Goal: Transaction & Acquisition: Download file/media

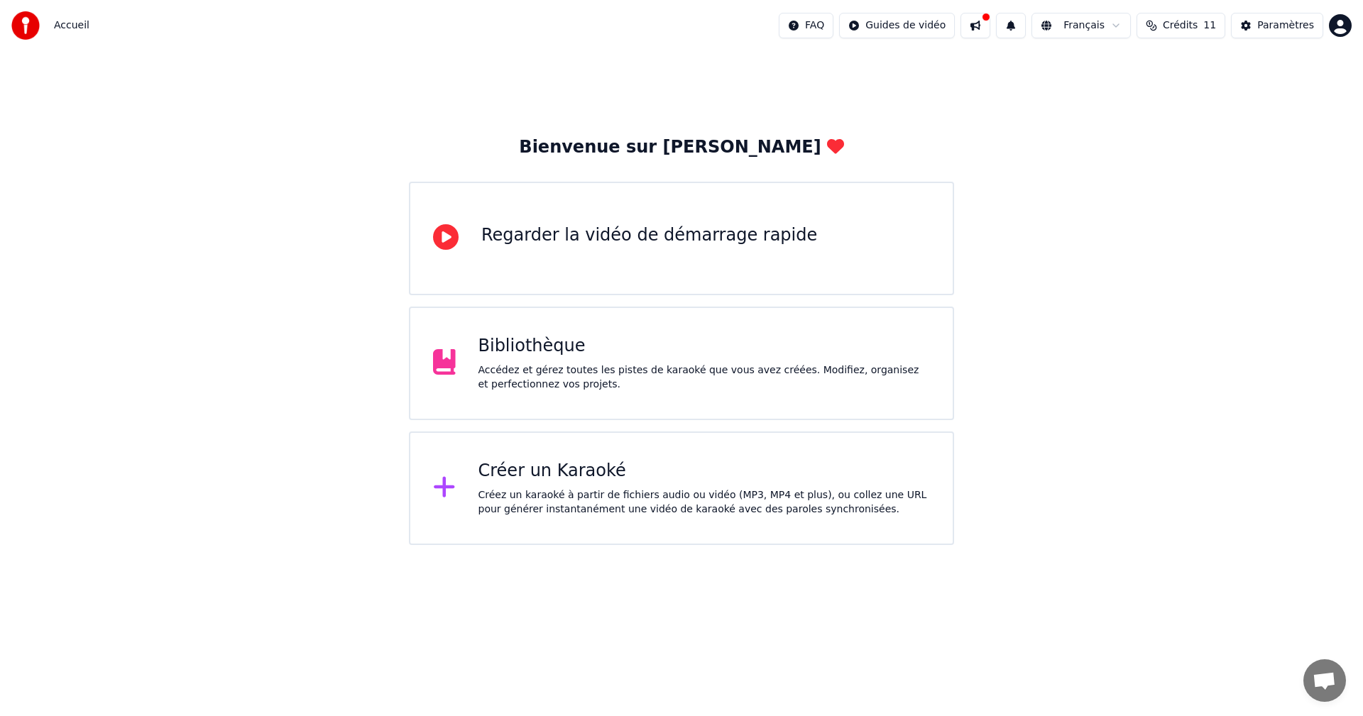
click at [749, 398] on div "Bibliothèque Accédez et gérez toutes les pistes de karaoké que vous avez créées…" at bounding box center [681, 364] width 545 height 114
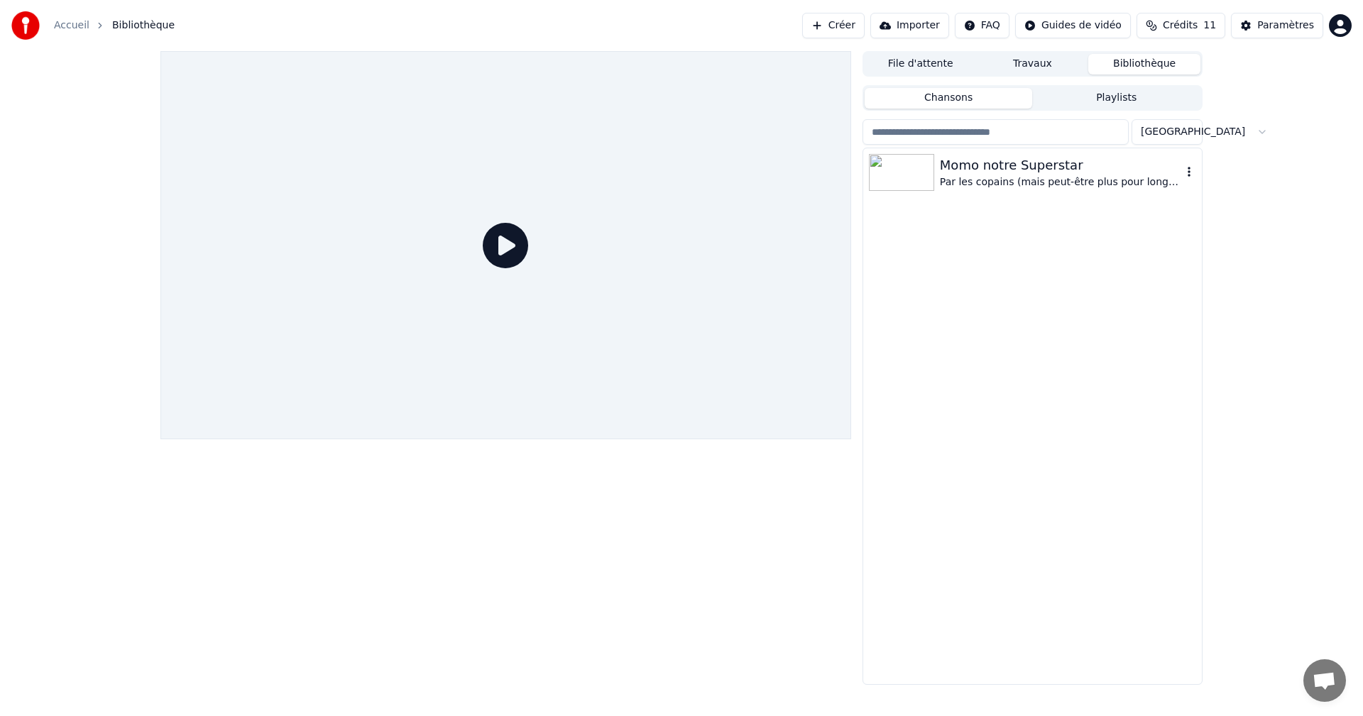
click at [997, 165] on div "Momo notre Superstar" at bounding box center [1061, 165] width 242 height 20
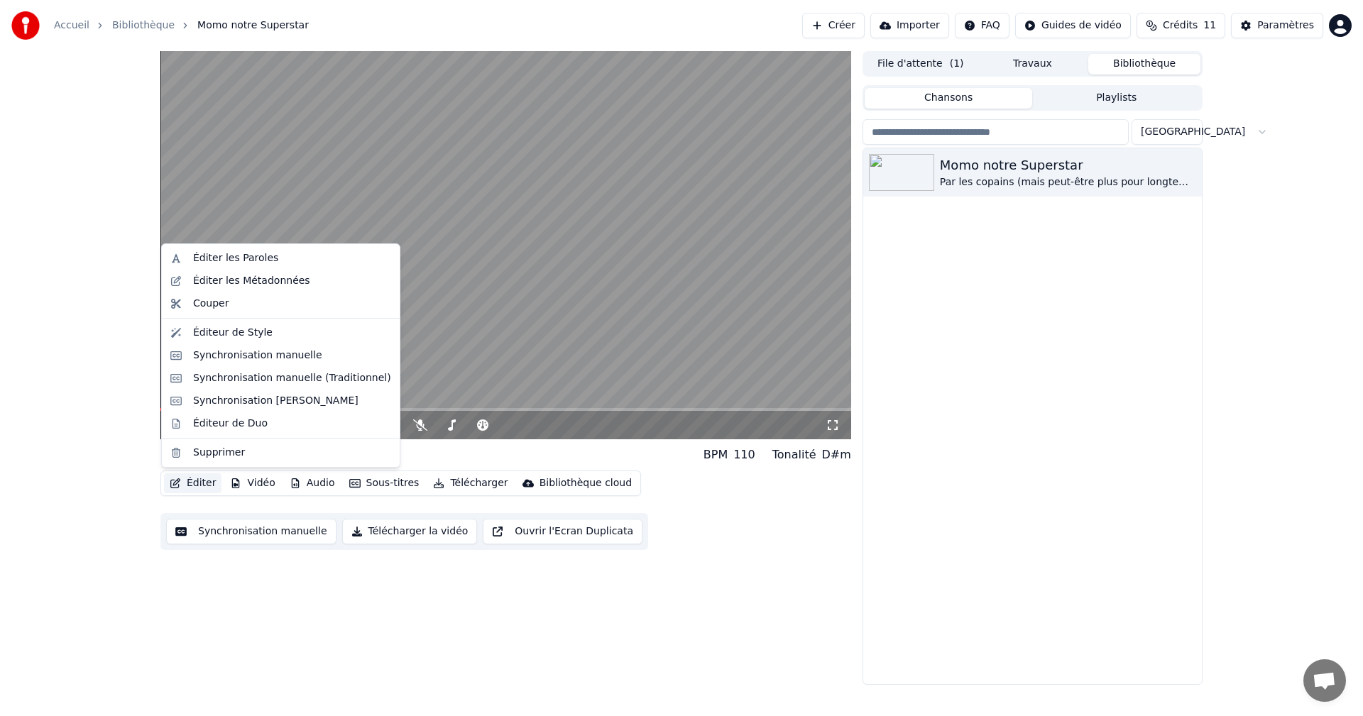
click at [192, 491] on button "Éditer" at bounding box center [193, 484] width 58 height 20
click at [133, 427] on div "Momo notre Superstar BPM 110 Tonalité D#m Éditer Vidéo Audio Sous-titres Téléch…" at bounding box center [681, 368] width 1363 height 634
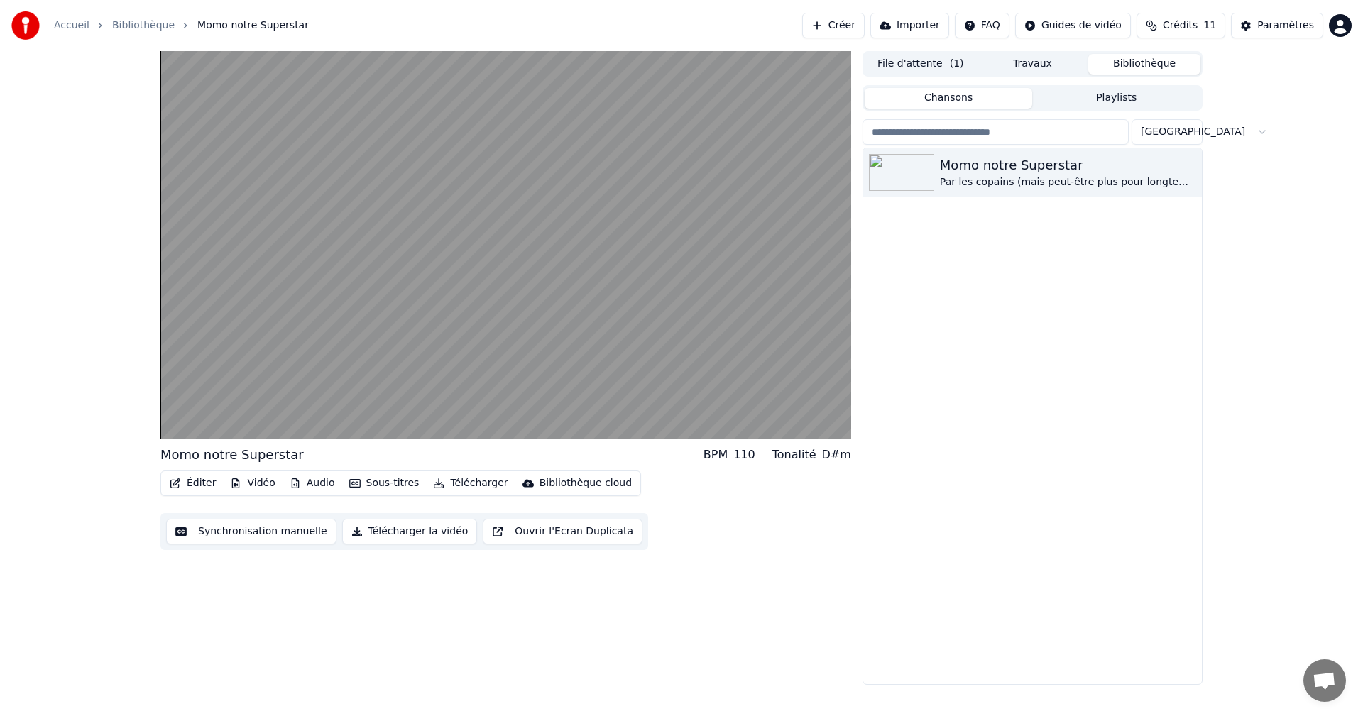
click at [248, 483] on button "Vidéo" at bounding box center [252, 484] width 56 height 20
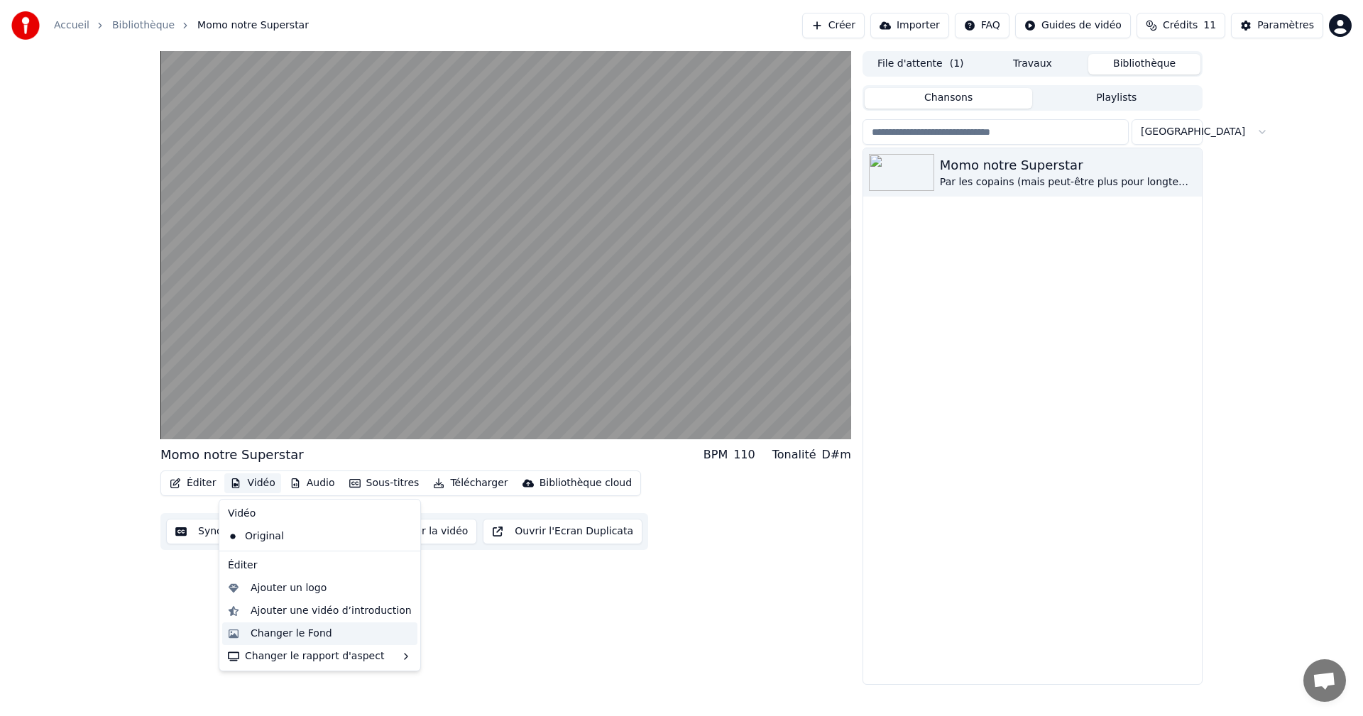
click at [297, 628] on div "Changer le Fond" at bounding box center [292, 634] width 82 height 14
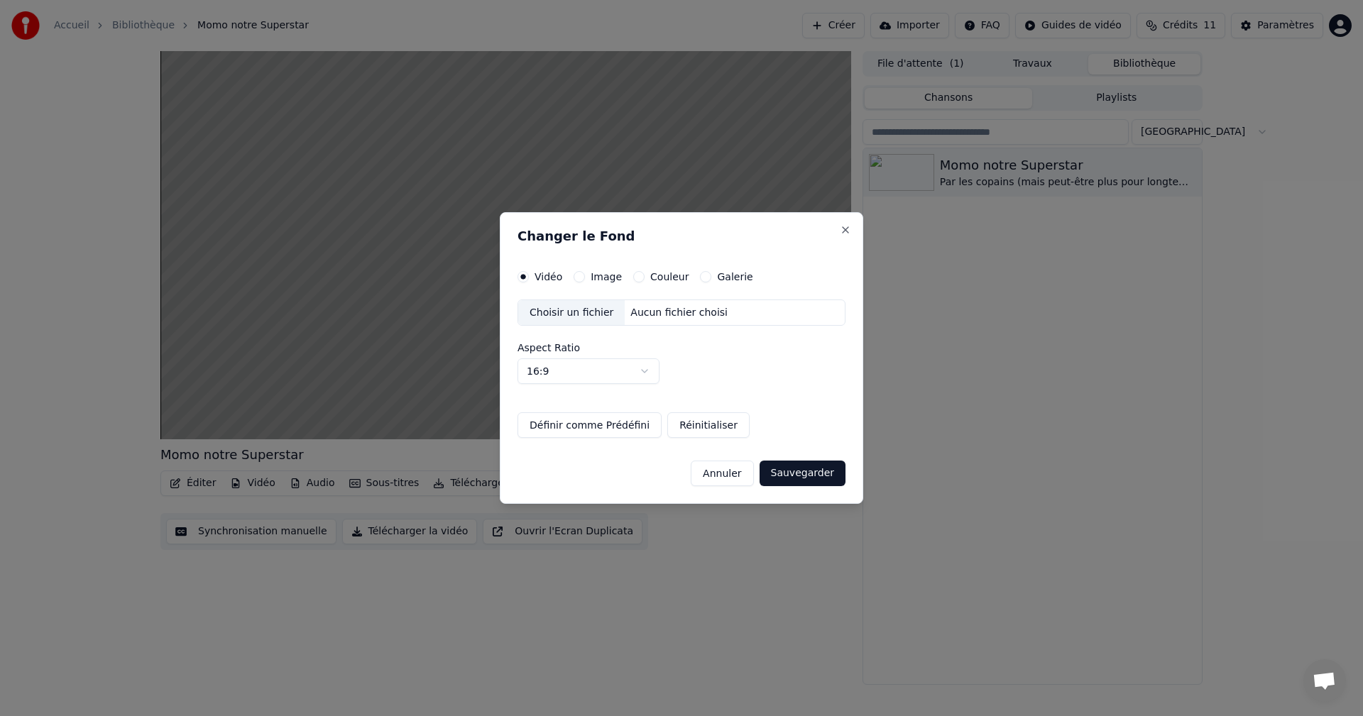
click at [657, 261] on div "Changer le Fond Vidéo Image Couleur Galerie Choisir un fichier Aucun fichier ch…" at bounding box center [682, 358] width 364 height 293
click at [660, 278] on label "Couleur" at bounding box center [669, 277] width 38 height 10
click at [645, 278] on button "Couleur" at bounding box center [638, 276] width 11 height 11
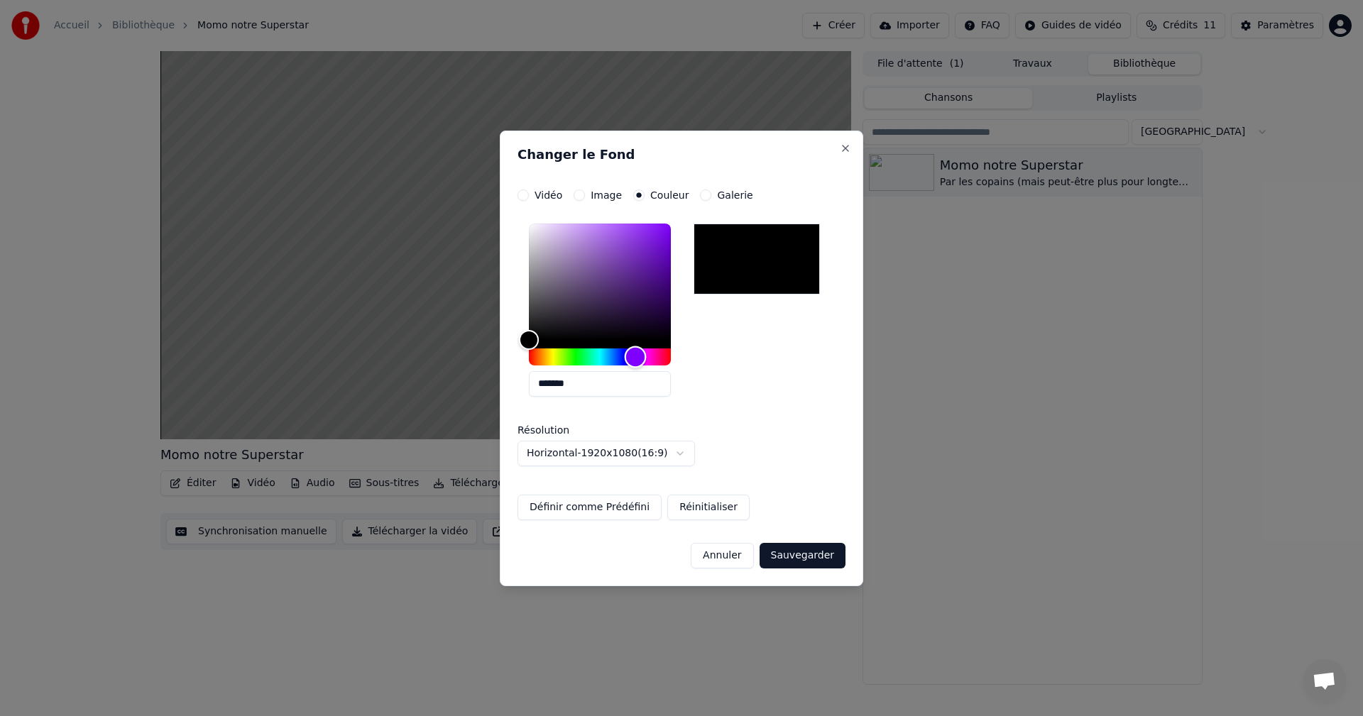
click at [635, 354] on div "Hue" at bounding box center [600, 357] width 142 height 17
click at [785, 555] on button "Sauvegarder" at bounding box center [803, 556] width 86 height 26
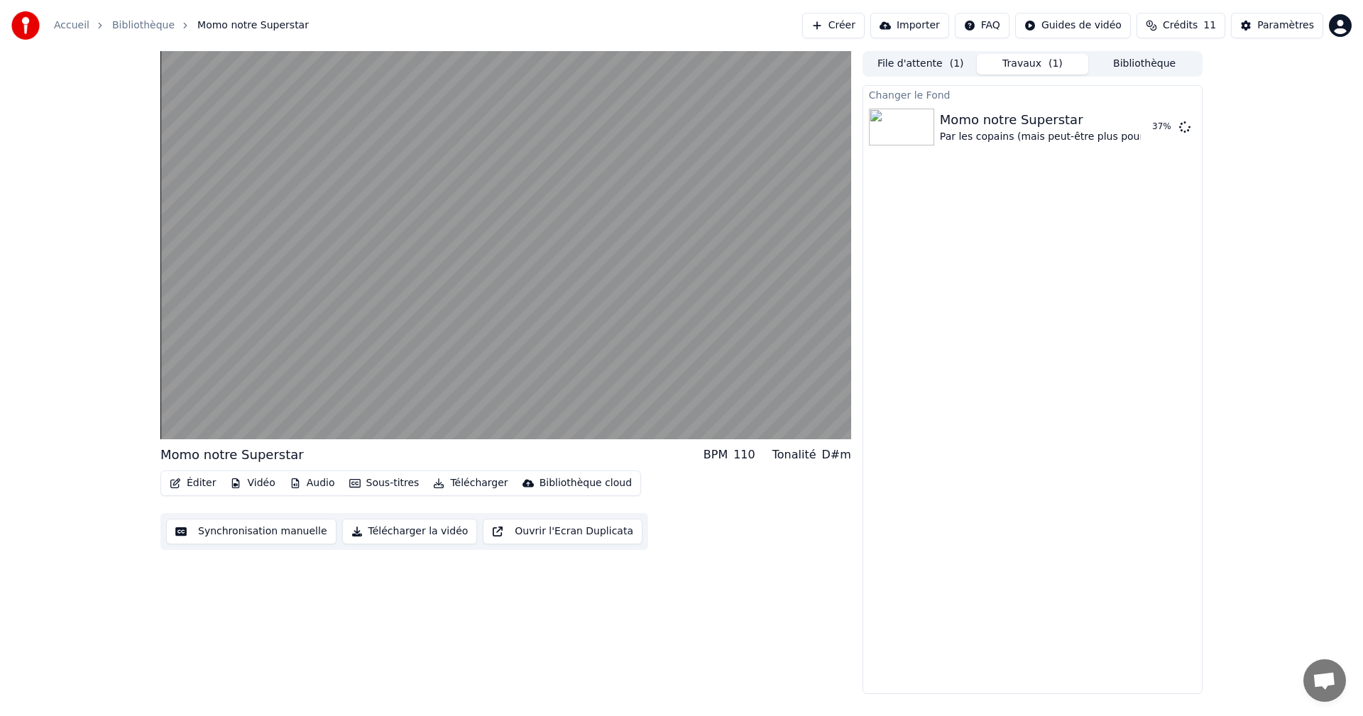
click at [1193, 22] on span "Crédits" at bounding box center [1180, 25] width 35 height 14
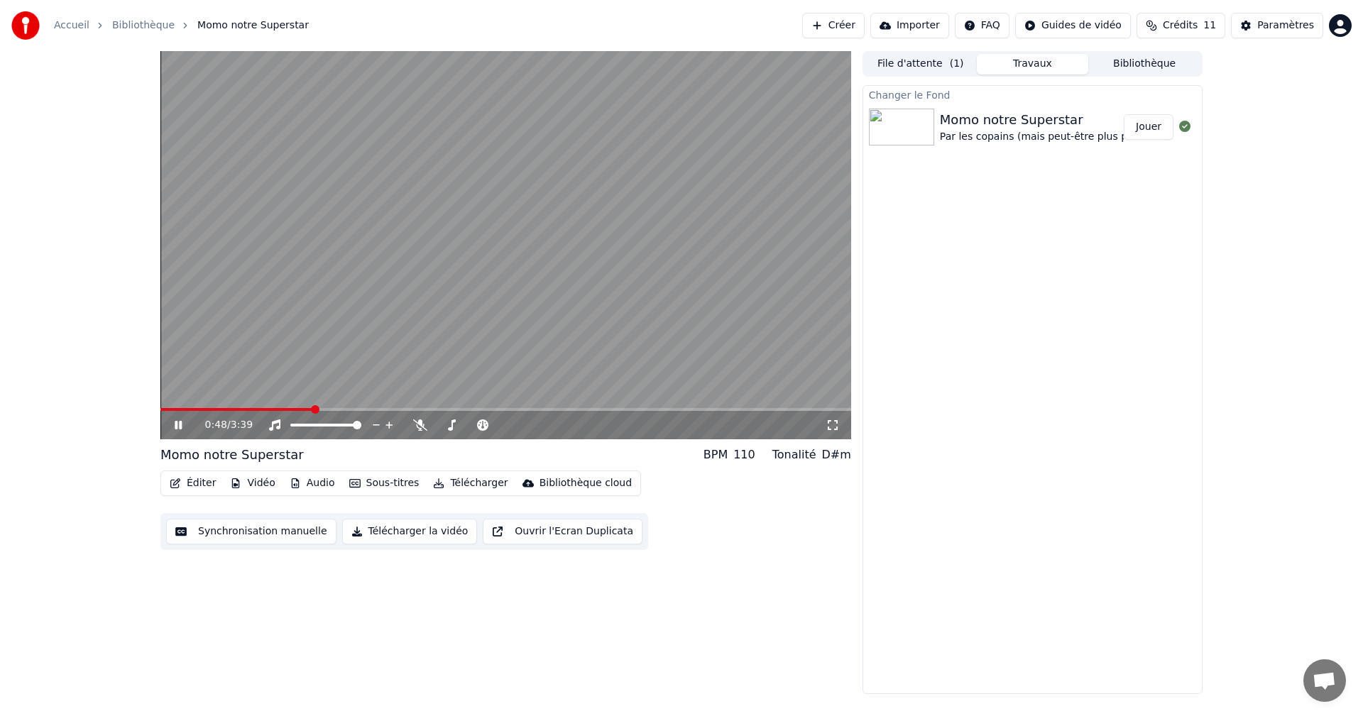
click at [1155, 141] on div "Momo notre Superstar Par les copains (mais peut-être plus pour longtemps) Jouer" at bounding box center [1032, 127] width 339 height 48
click at [1155, 133] on button "Jouer" at bounding box center [1149, 127] width 50 height 26
click at [256, 413] on div "0:02 / 3:39" at bounding box center [505, 425] width 691 height 28
click at [263, 408] on video at bounding box center [505, 245] width 691 height 388
click at [288, 410] on span at bounding box center [505, 409] width 691 height 3
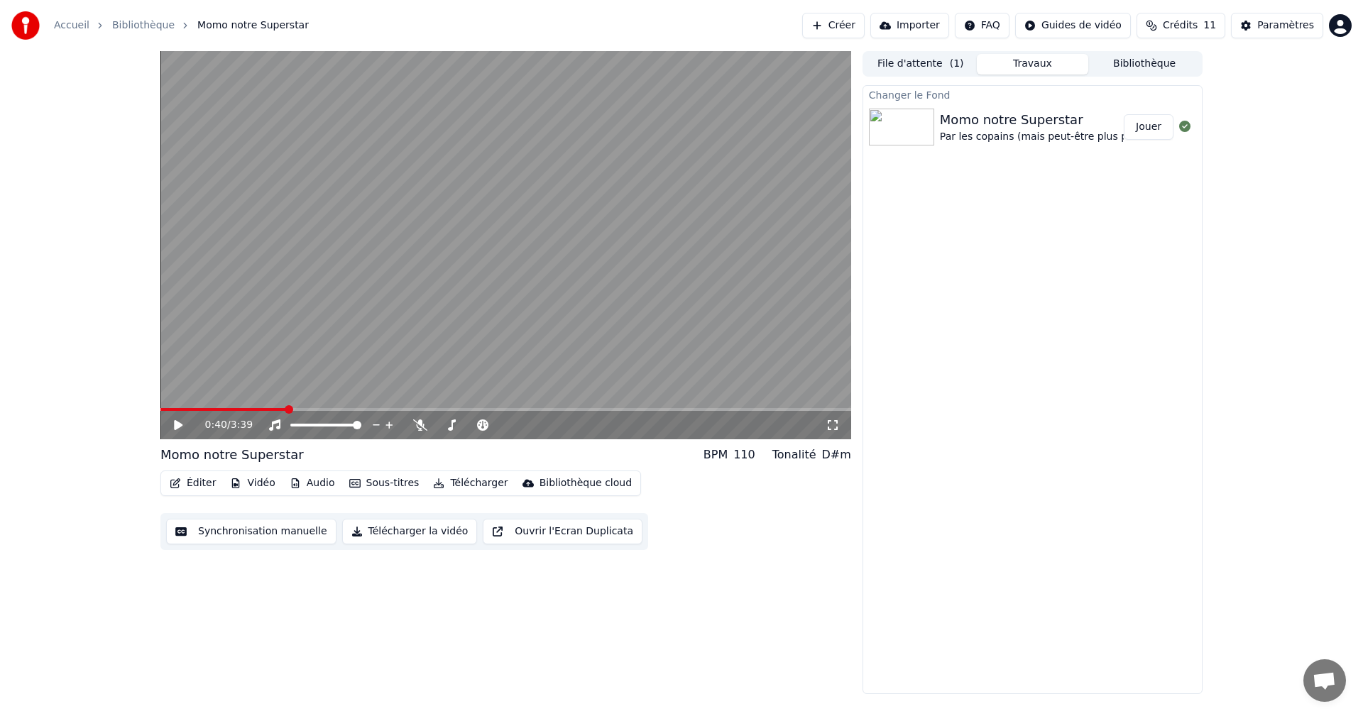
click at [467, 486] on button "Télécharger" at bounding box center [470, 484] width 86 height 20
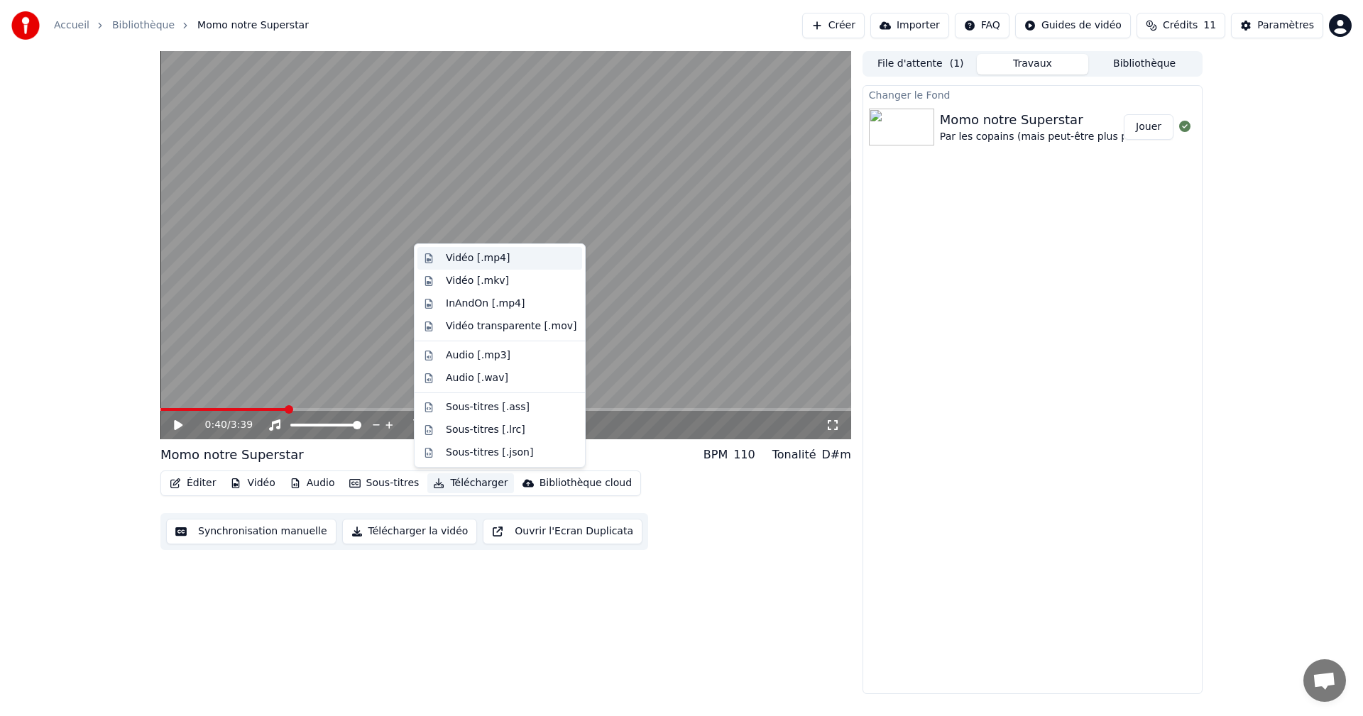
click at [475, 251] on div "Vidéo [.mp4]" at bounding box center [478, 258] width 64 height 14
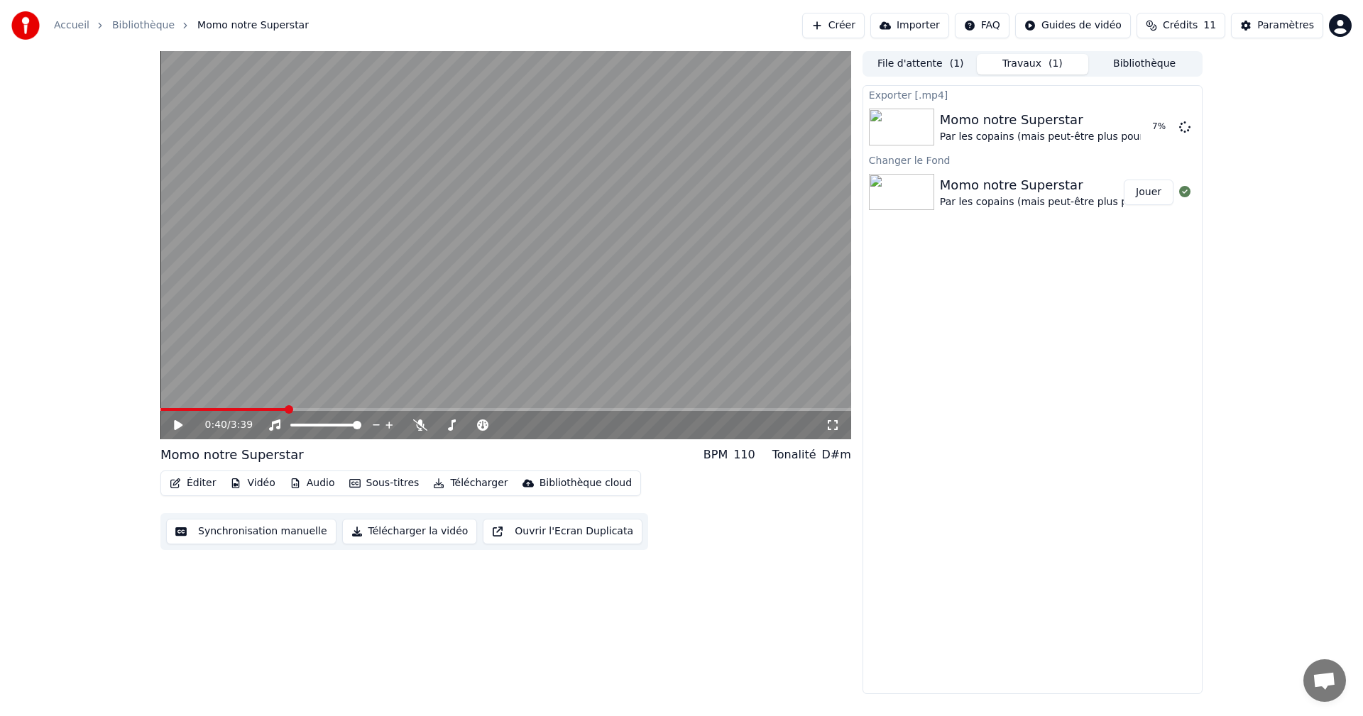
click at [177, 434] on div "0:40 / 3:39" at bounding box center [505, 425] width 691 height 28
click at [177, 432] on div "0:40 / 3:39" at bounding box center [505, 425] width 679 height 14
click at [173, 415] on div "0:40 / 3:39" at bounding box center [505, 425] width 691 height 28
click at [177, 423] on icon at bounding box center [178, 425] width 9 height 10
